Goal: Information Seeking & Learning: Learn about a topic

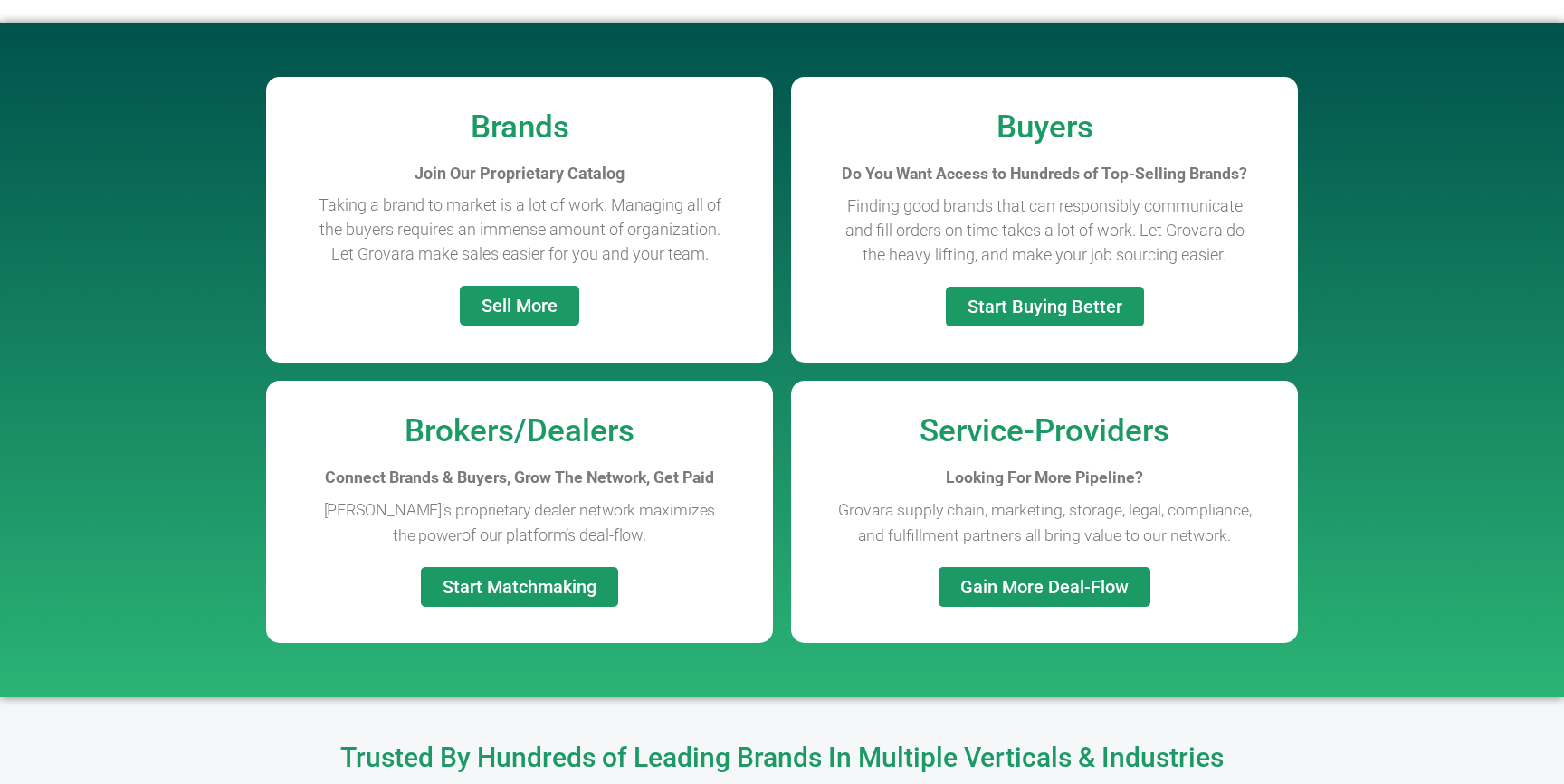
scroll to position [1415, 0]
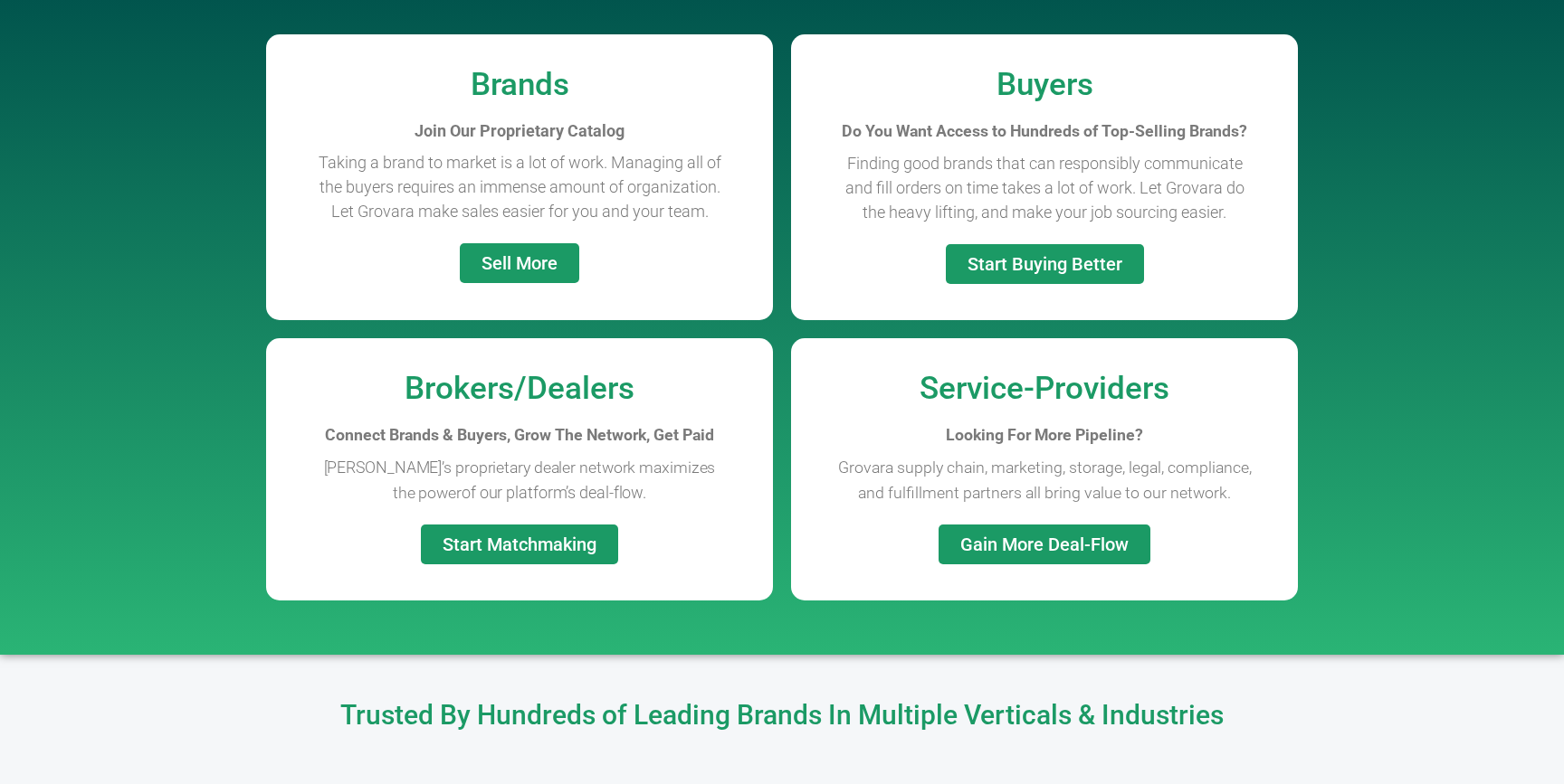
click at [532, 259] on span "Sell More" at bounding box center [519, 263] width 76 height 19
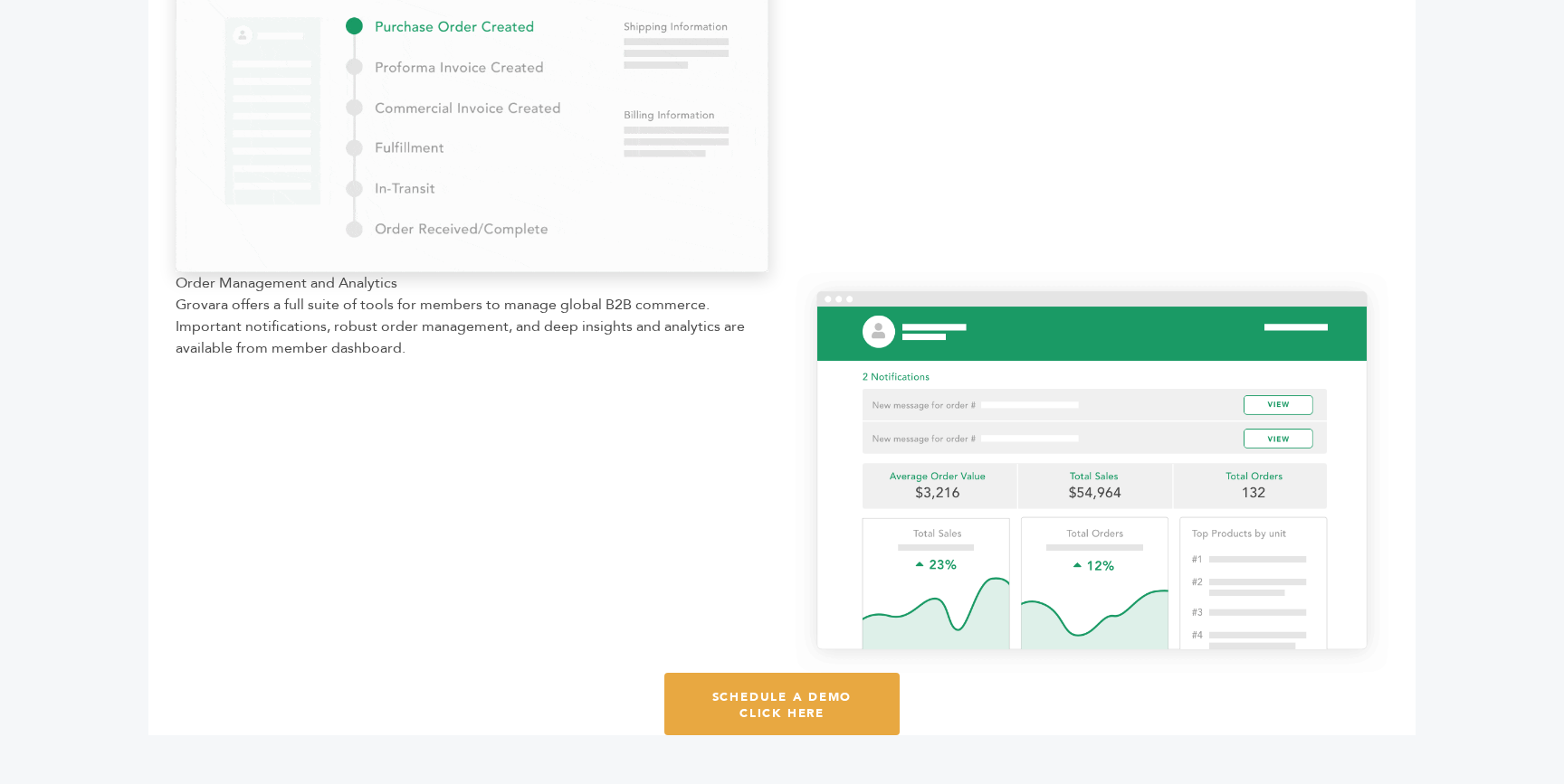
scroll to position [1813, 0]
click at [771, 377] on div "Order Management and Analytics Grovara offers a full suite of tools for members…" at bounding box center [472, 472] width 620 height 401
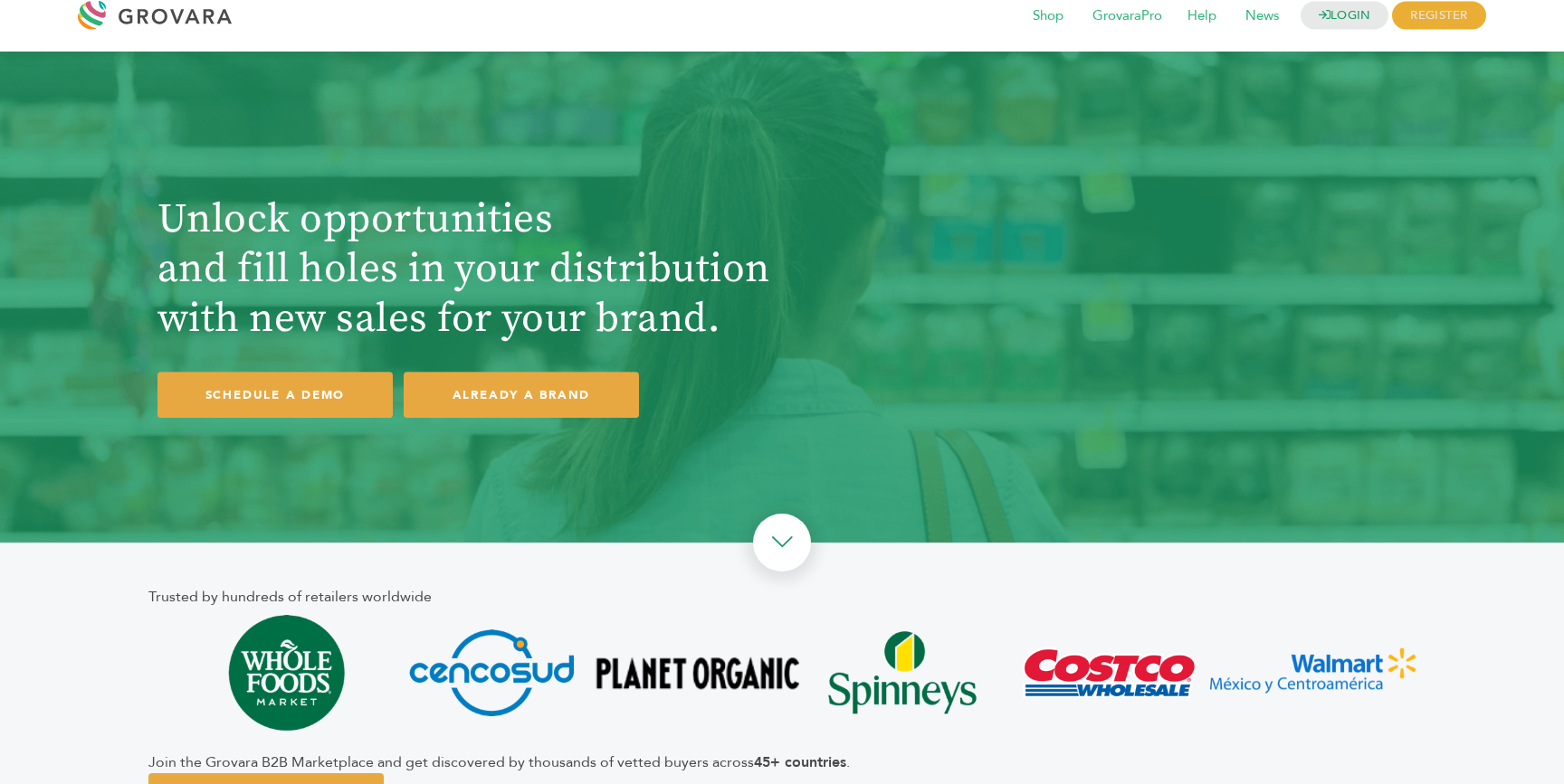
scroll to position [0, 0]
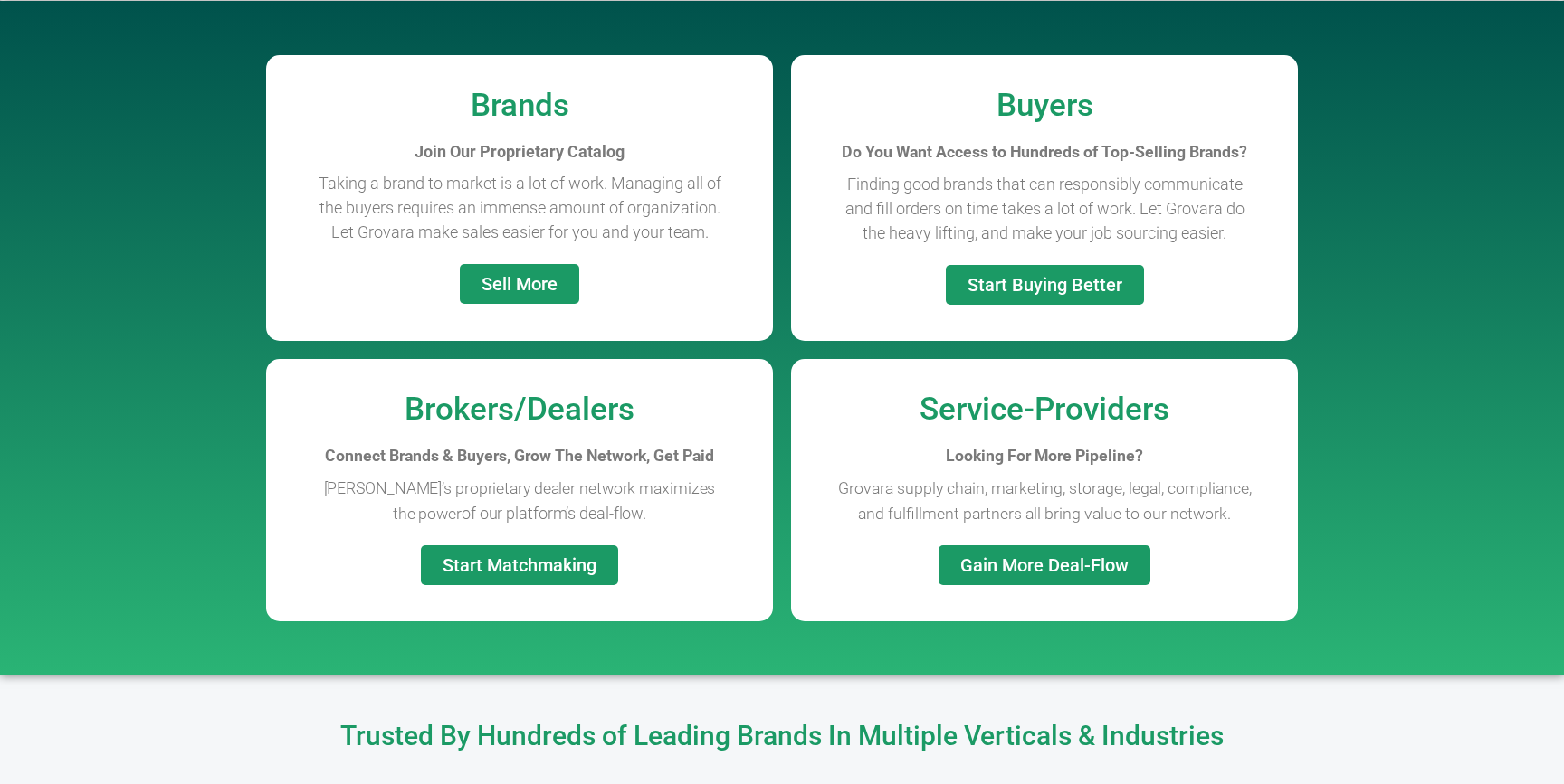
scroll to position [1415, 0]
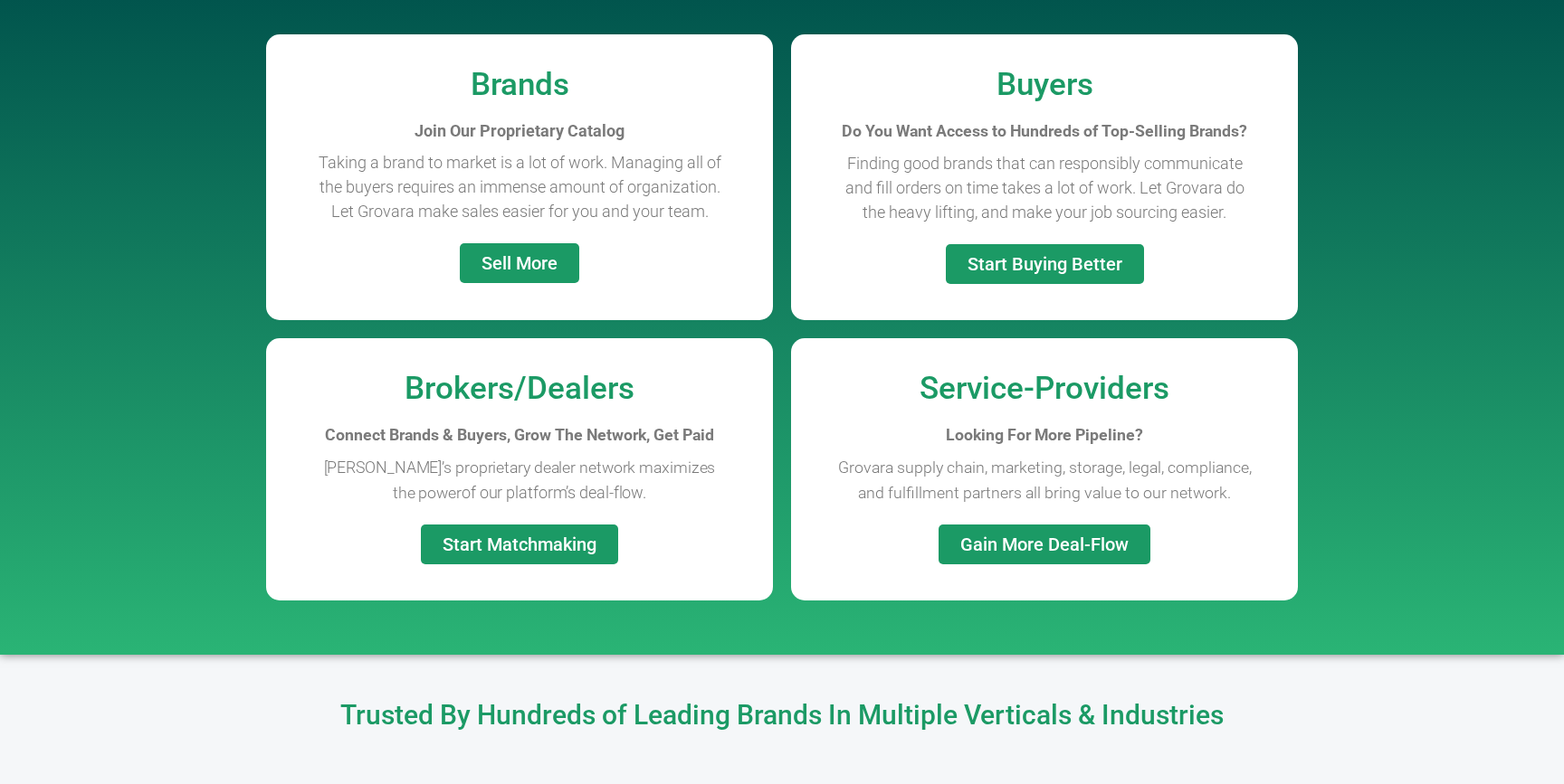
click at [1058, 267] on span "Start Buying Better" at bounding box center [1045, 264] width 155 height 19
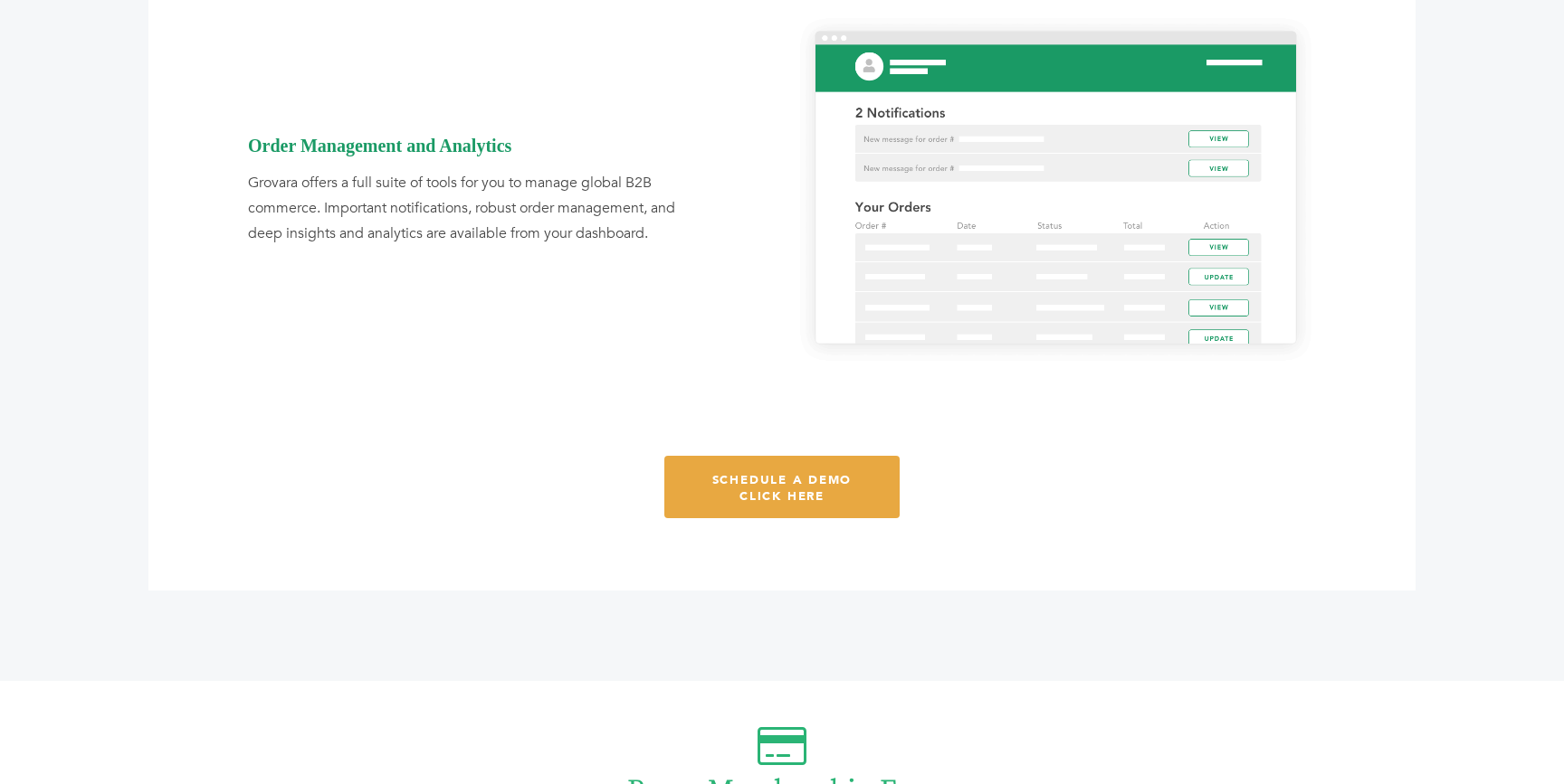
scroll to position [2468, 0]
